Goal: Check status: Check status

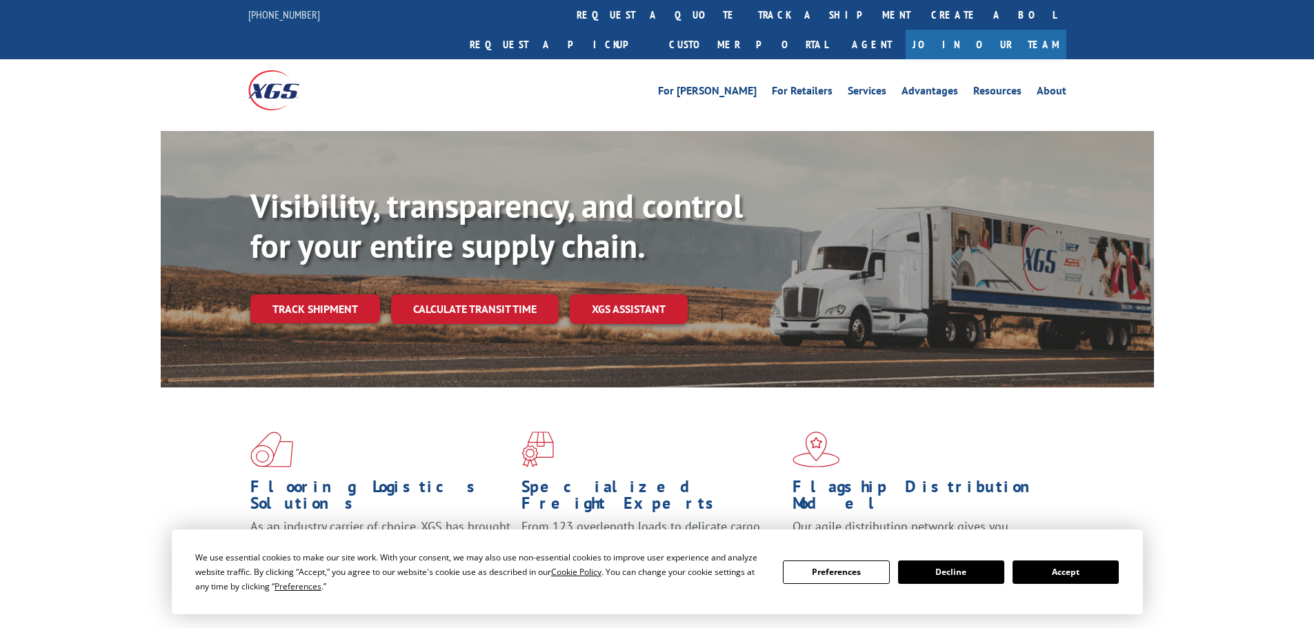
drag, startPoint x: 1047, startPoint y: 574, endPoint x: 1036, endPoint y: 558, distance: 19.3
click at [1047, 569] on button "Accept" at bounding box center [1066, 572] width 106 height 23
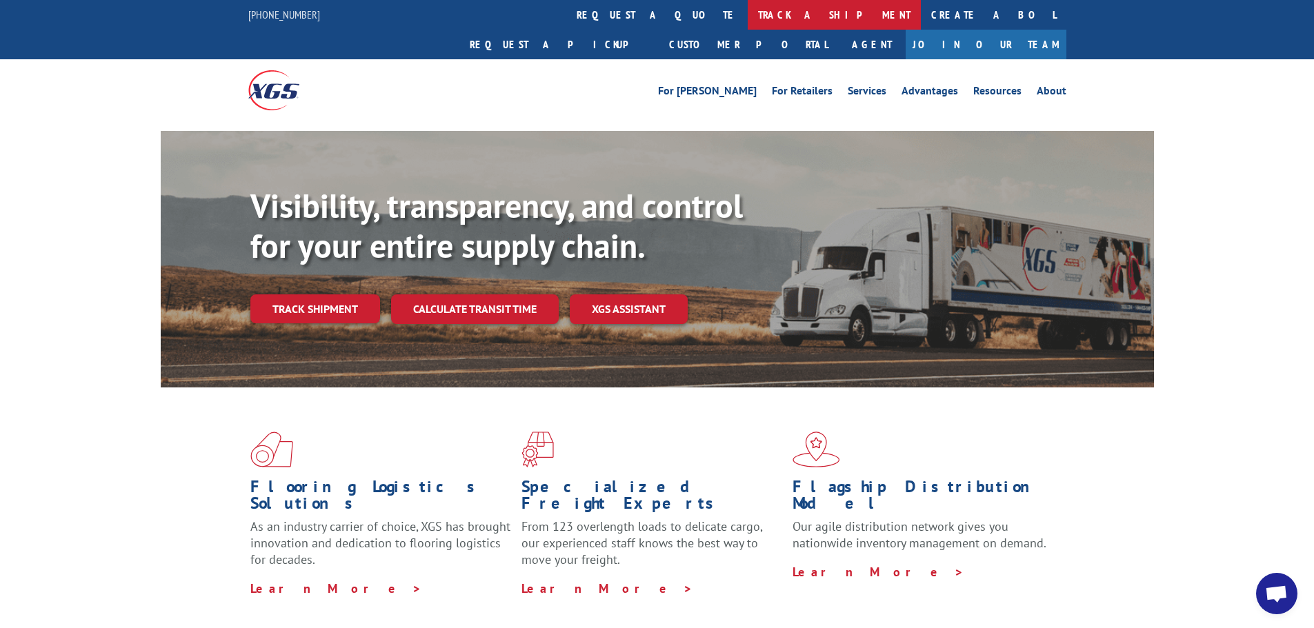
click at [748, 5] on link "track a shipment" at bounding box center [834, 15] width 173 height 30
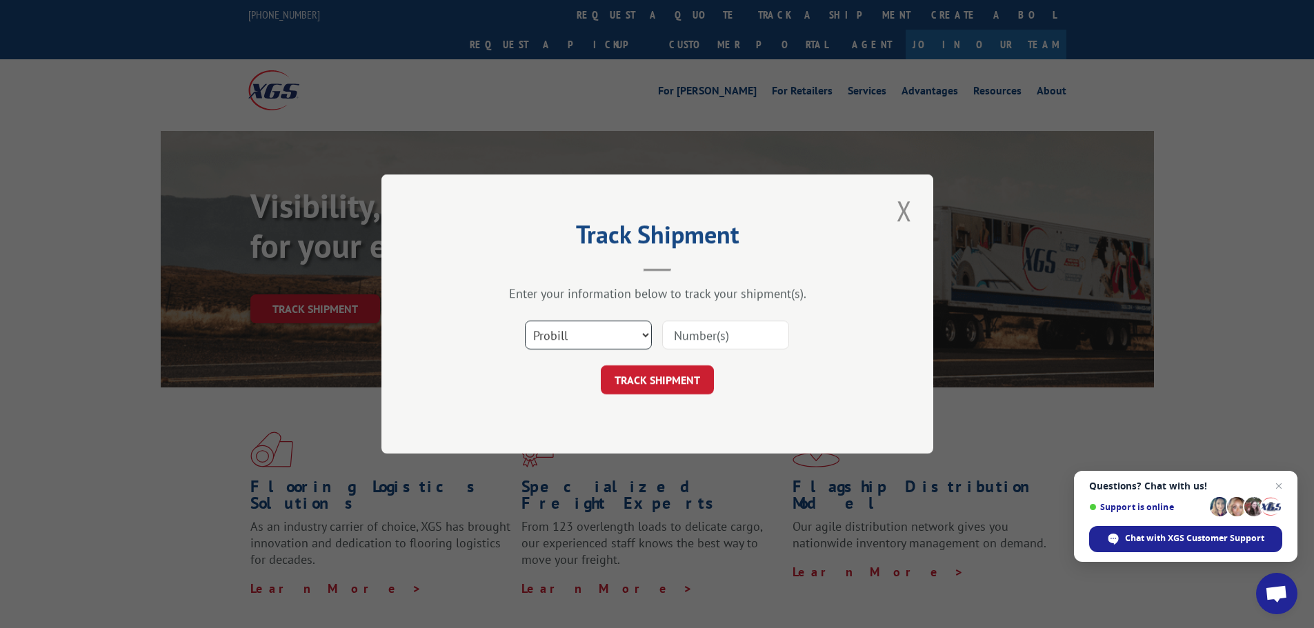
click at [584, 333] on select "Select category... Probill BOL PO" at bounding box center [588, 335] width 127 height 29
select select "bol"
click at [525, 321] on select "Select category... Probill BOL PO" at bounding box center [588, 335] width 127 height 29
click at [717, 338] on input at bounding box center [725, 335] width 127 height 29
paste input "4794220"
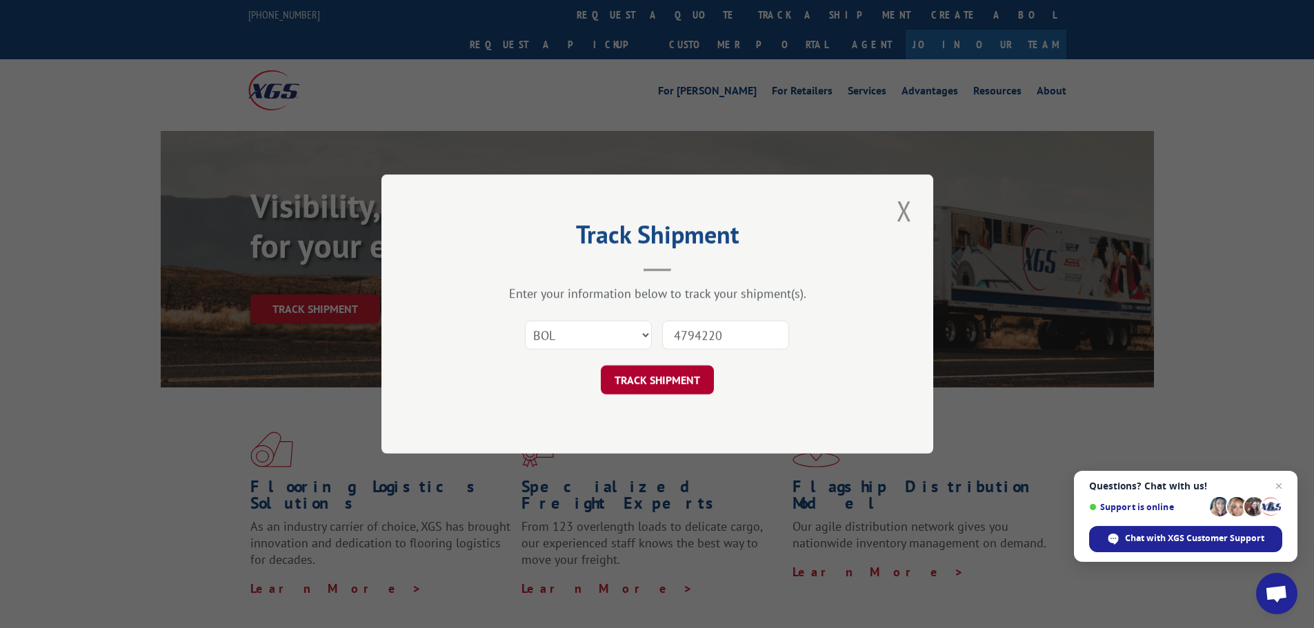
type input "4794220"
drag, startPoint x: 662, startPoint y: 380, endPoint x: 693, endPoint y: 364, distance: 34.6
click at [666, 378] on button "TRACK SHIPMENT" at bounding box center [657, 380] width 113 height 29
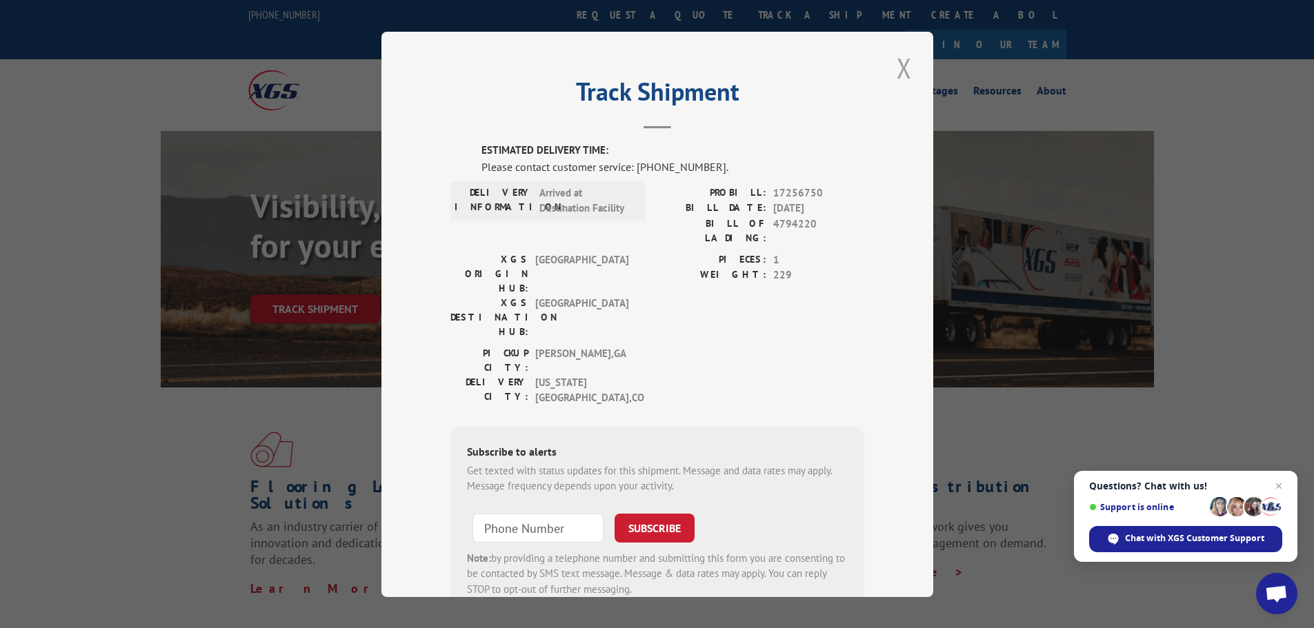
click at [902, 63] on button "Close modal" at bounding box center [904, 68] width 23 height 38
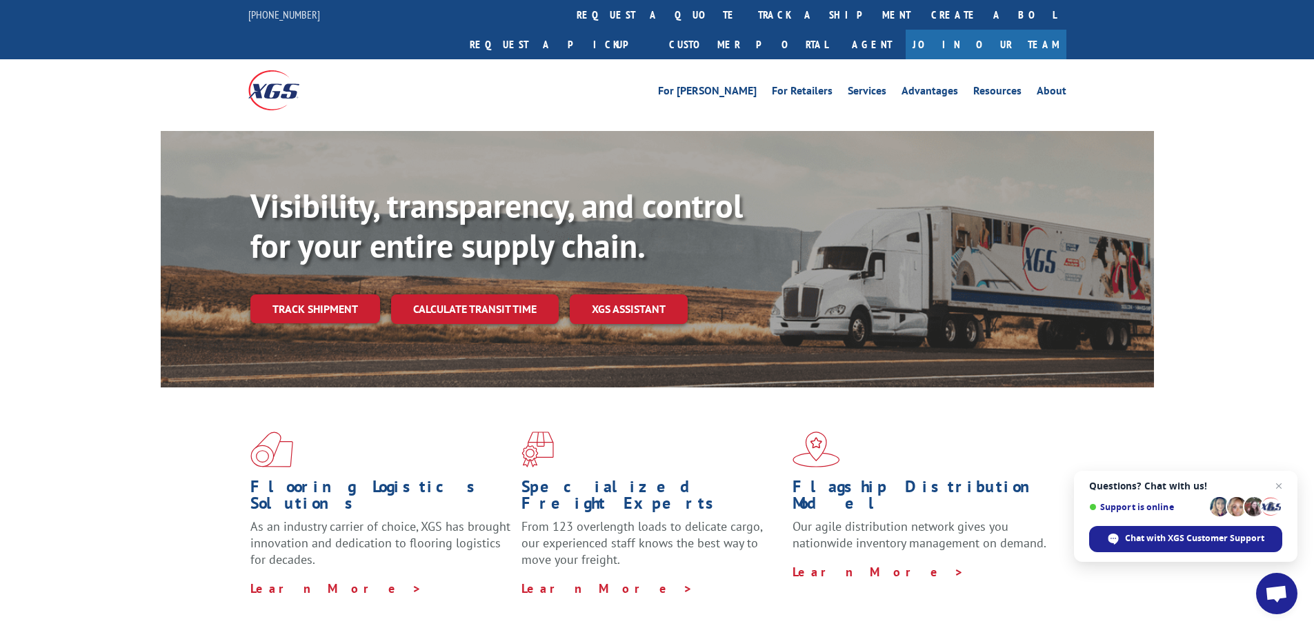
click at [1242, 218] on div "Visibility, transparency, and control for your entire supply chain. Track shipm…" at bounding box center [657, 273] width 1314 height 284
click at [748, 6] on link "track a shipment" at bounding box center [834, 15] width 173 height 30
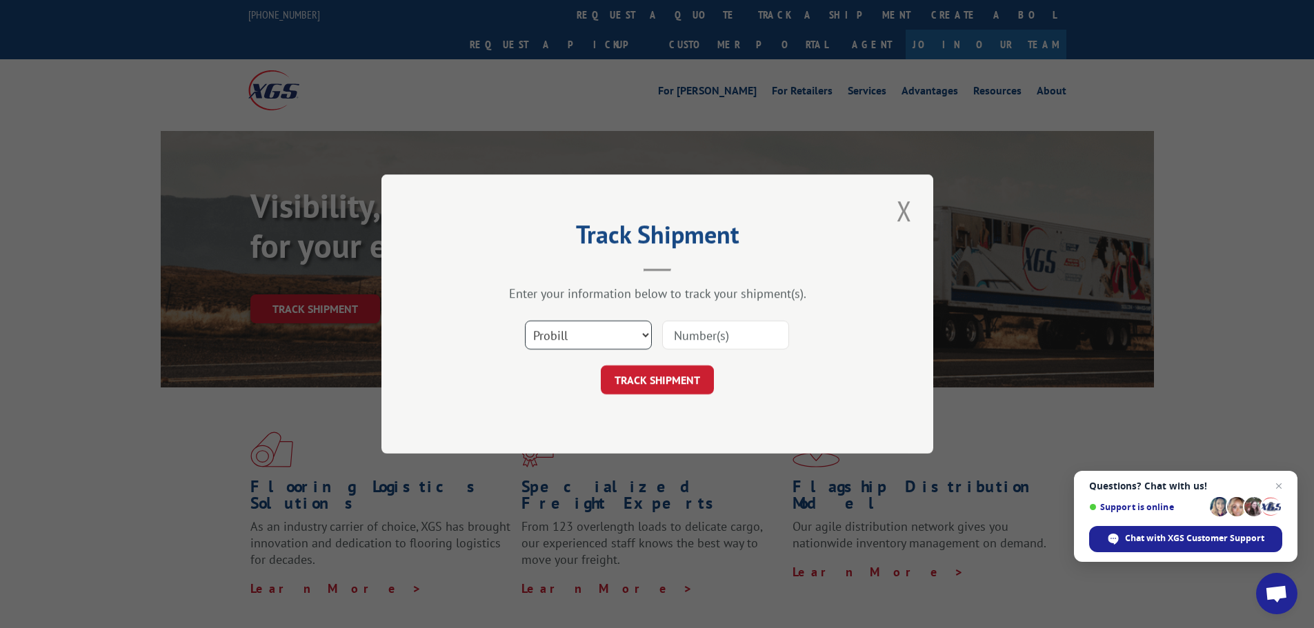
click at [628, 330] on select "Select category... Probill BOL PO" at bounding box center [588, 335] width 127 height 29
select select "bol"
click at [525, 321] on select "Select category... Probill BOL PO" at bounding box center [588, 335] width 127 height 29
click at [683, 333] on input at bounding box center [725, 335] width 127 height 29
paste input "5946580"
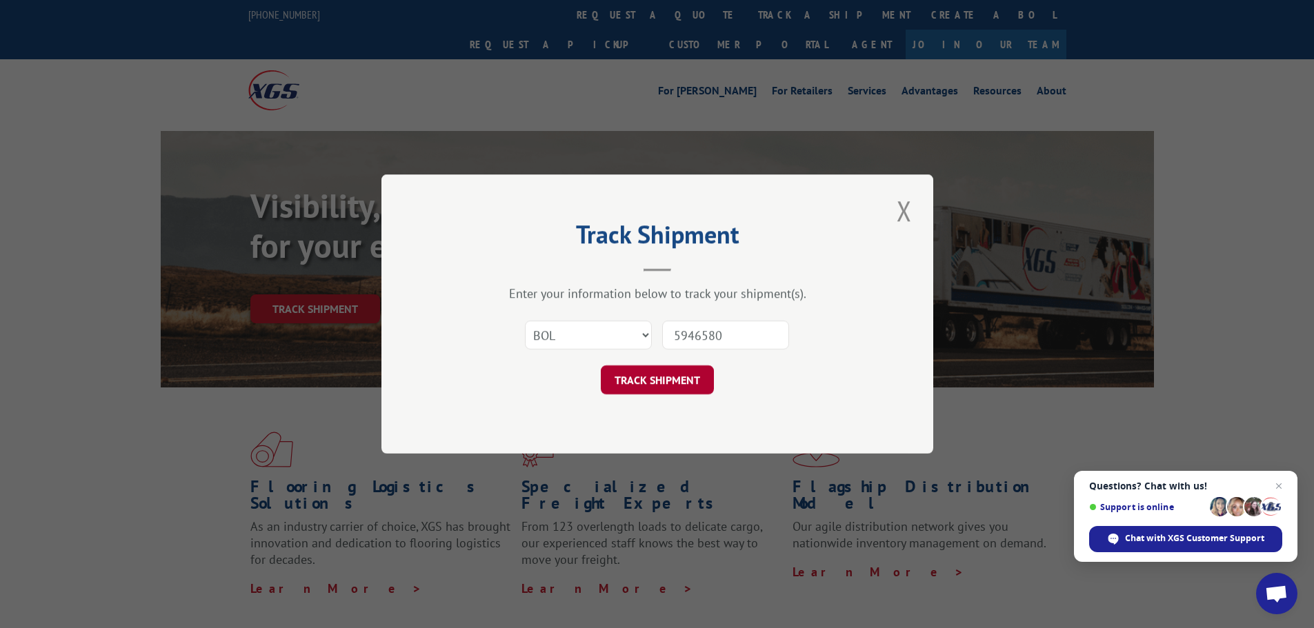
type input "5946580"
click at [669, 381] on button "TRACK SHIPMENT" at bounding box center [657, 380] width 113 height 29
